Goal: Task Accomplishment & Management: Manage account settings

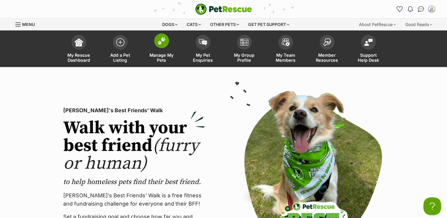
click at [162, 57] on span "Manage My Pets" at bounding box center [161, 58] width 27 height 10
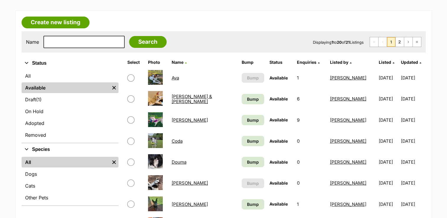
scroll to position [95, 0]
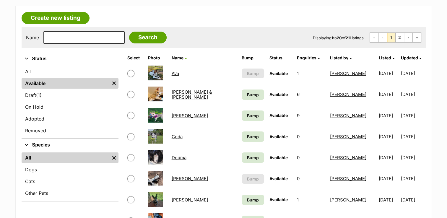
click at [194, 93] on link "Benny & Goldie" at bounding box center [192, 94] width 40 height 11
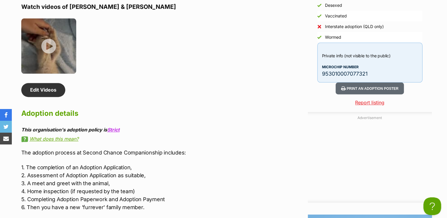
scroll to position [734, 0]
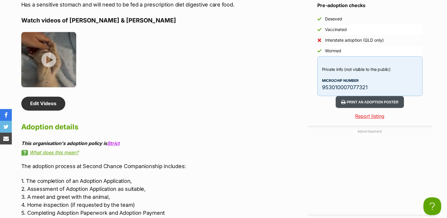
click at [384, 96] on button "Print an adoption poster" at bounding box center [370, 102] width 68 height 12
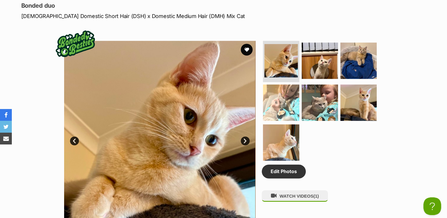
scroll to position [0, 0]
click at [361, 102] on img at bounding box center [359, 102] width 38 height 38
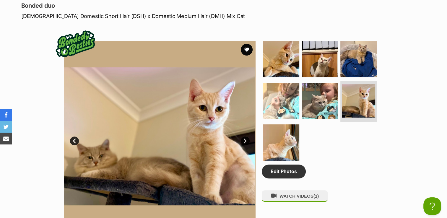
drag, startPoint x: 364, startPoint y: 100, endPoint x: 354, endPoint y: 154, distance: 54.8
click at [354, 154] on ul at bounding box center [322, 103] width 121 height 124
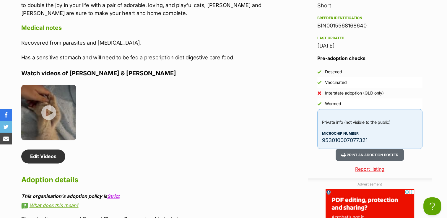
scroll to position [683, 0]
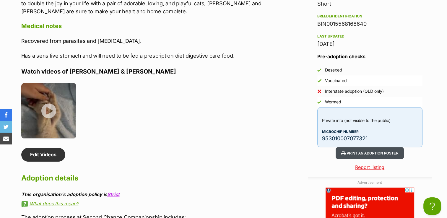
click at [397, 147] on button "Print an adoption poster" at bounding box center [370, 153] width 68 height 12
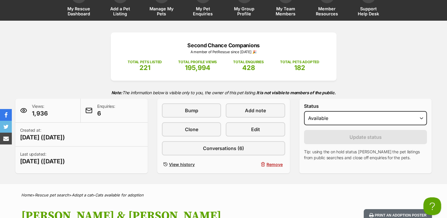
scroll to position [69, 0]
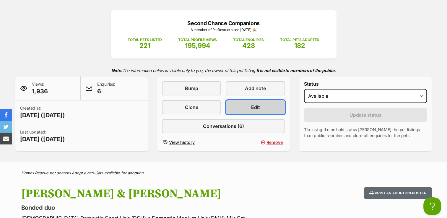
click at [261, 108] on link "Edit" at bounding box center [255, 107] width 59 height 14
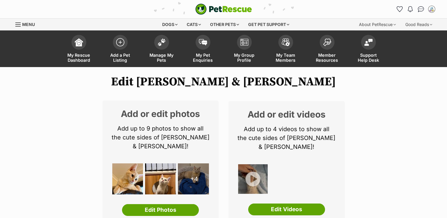
click at [194, 169] on div "+4" at bounding box center [193, 178] width 31 height 31
click at [177, 204] on link "Edit Photos" at bounding box center [160, 210] width 77 height 12
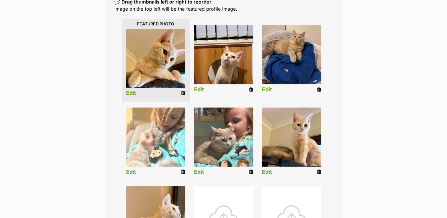
scroll to position [138, 0]
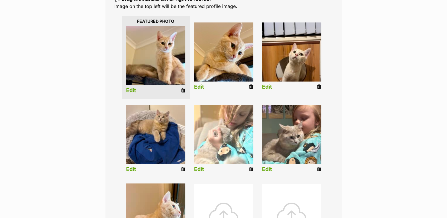
click at [132, 93] on link "Edit" at bounding box center [131, 90] width 10 height 6
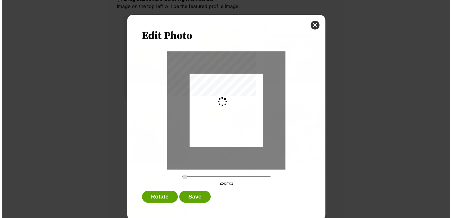
scroll to position [0, 0]
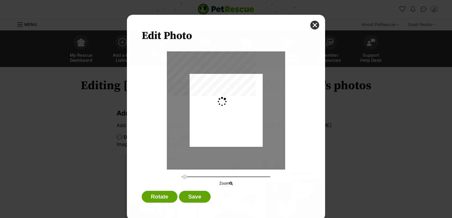
type input "0.3806"
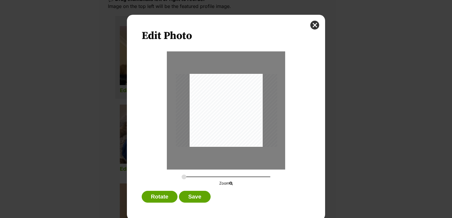
drag, startPoint x: 201, startPoint y: 138, endPoint x: 201, endPoint y: 131, distance: 7.1
click at [201, 131] on div "Dialog Window - Close (Press escape to close)" at bounding box center [226, 110] width 101 height 73
click at [313, 27] on button "close" at bounding box center [314, 25] width 9 height 9
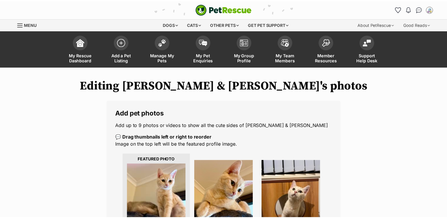
scroll to position [138, 0]
